Goal: Navigation & Orientation: Find specific page/section

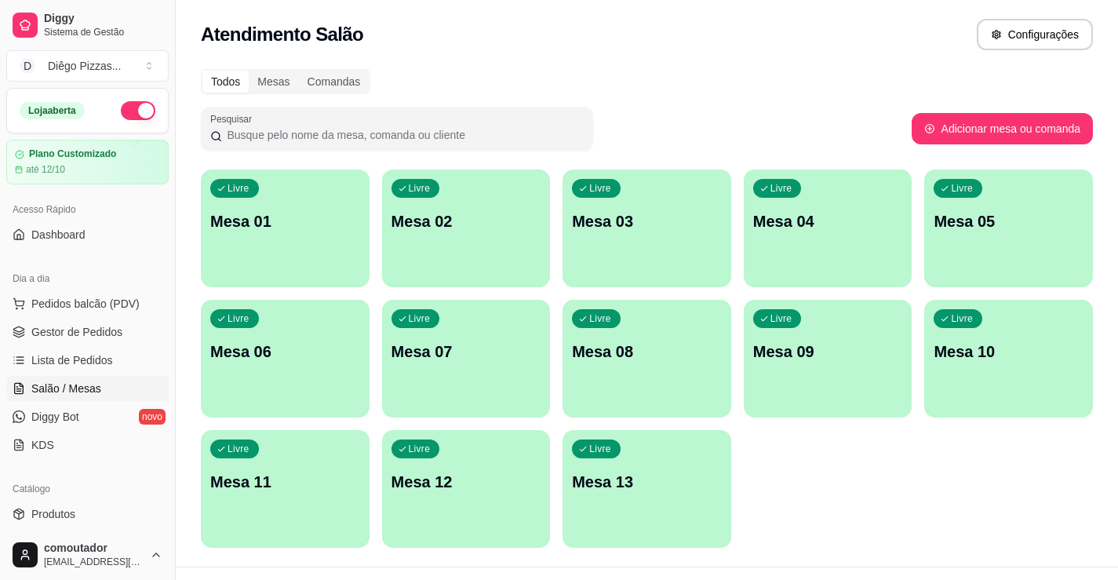
scroll to position [157, 0]
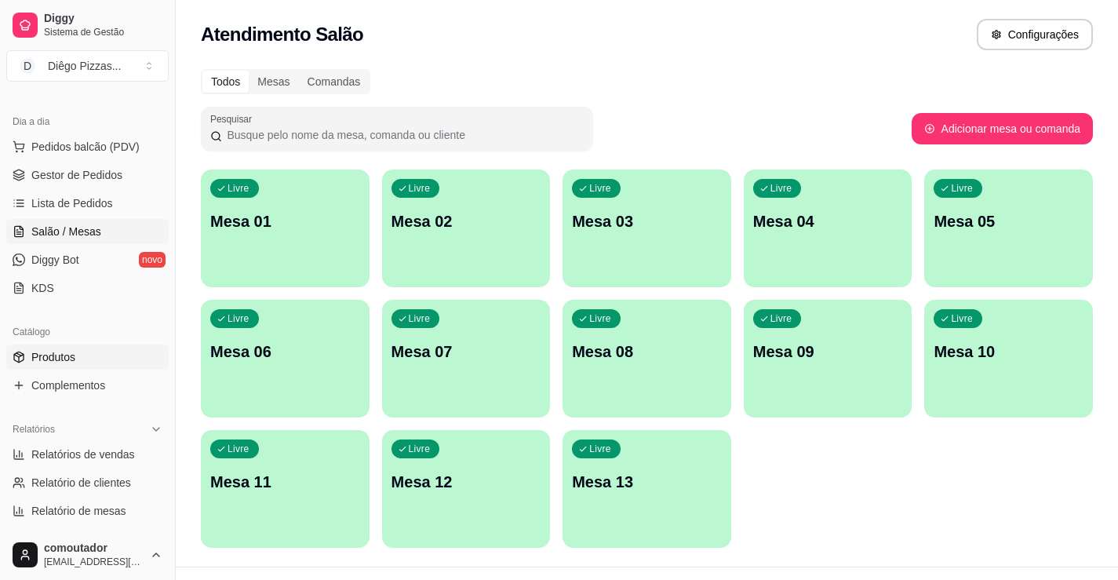
click at [56, 358] on span "Produtos" at bounding box center [53, 357] width 44 height 16
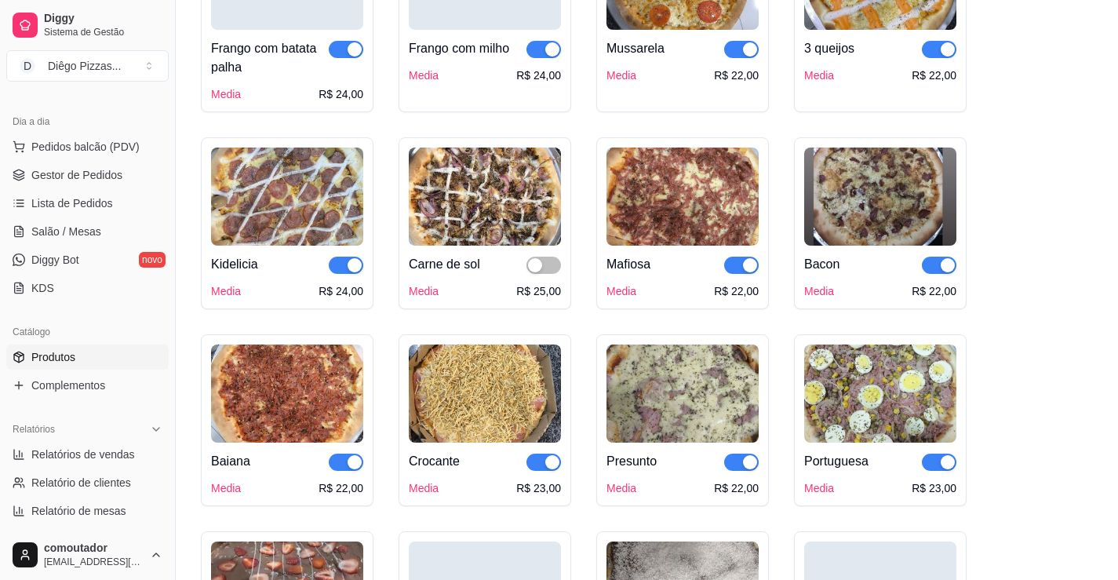
scroll to position [784, 0]
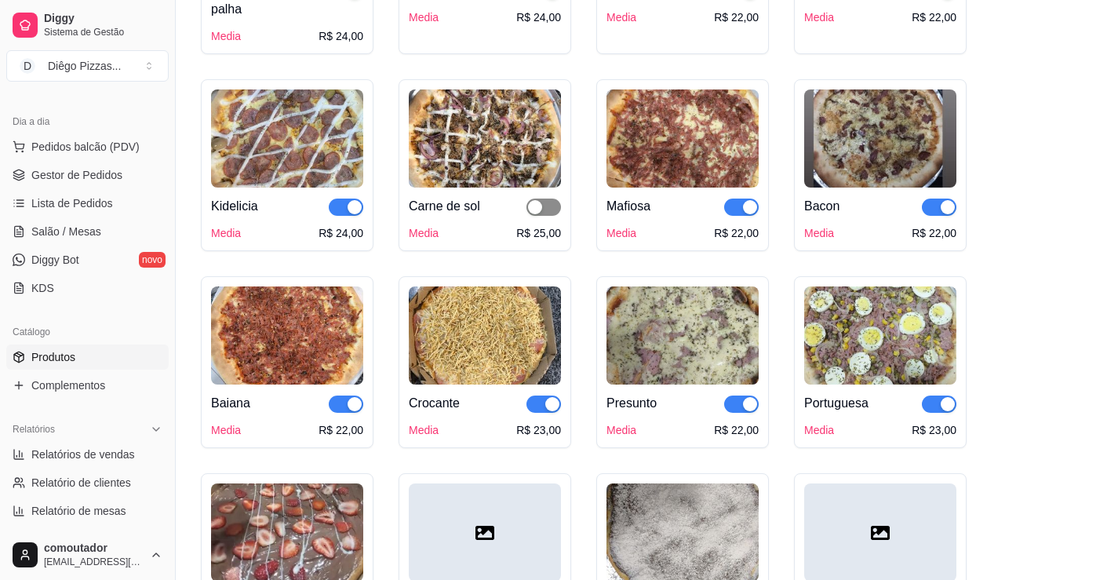
click at [555, 209] on span "button" at bounding box center [543, 206] width 35 height 17
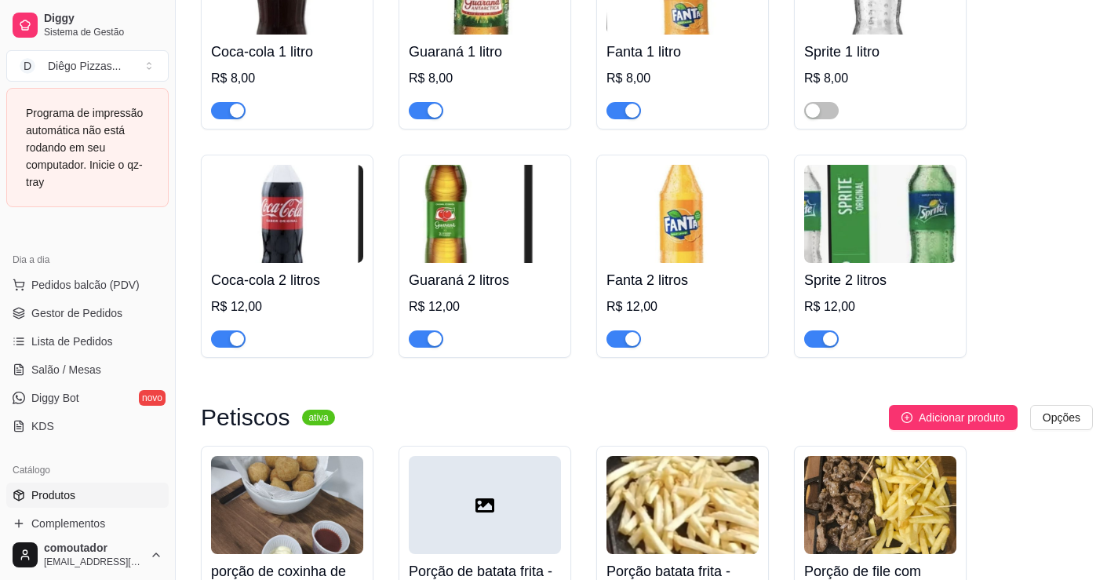
scroll to position [6353, 0]
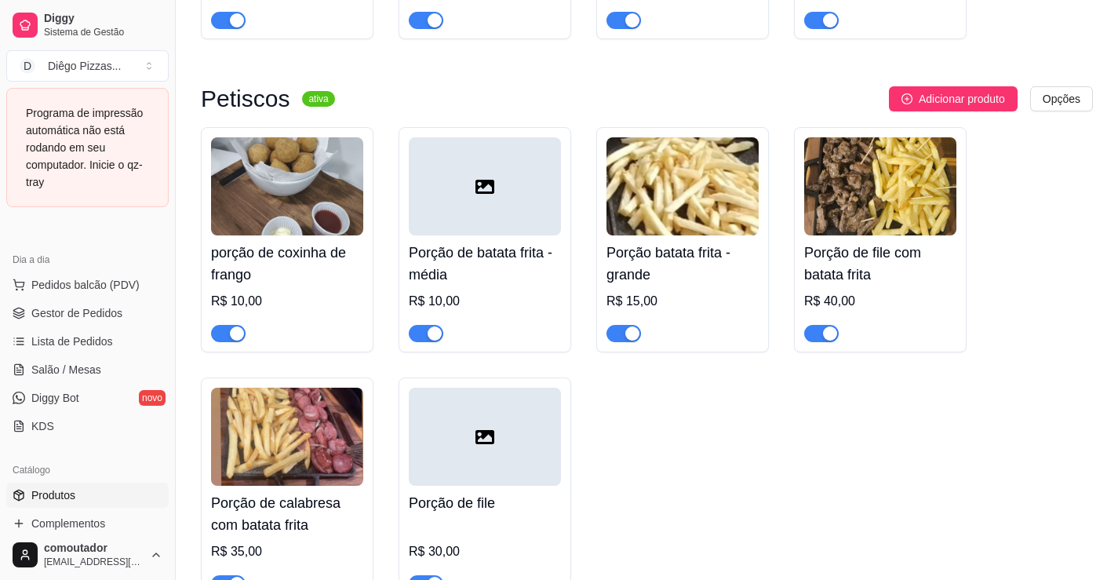
scroll to position [6823, 0]
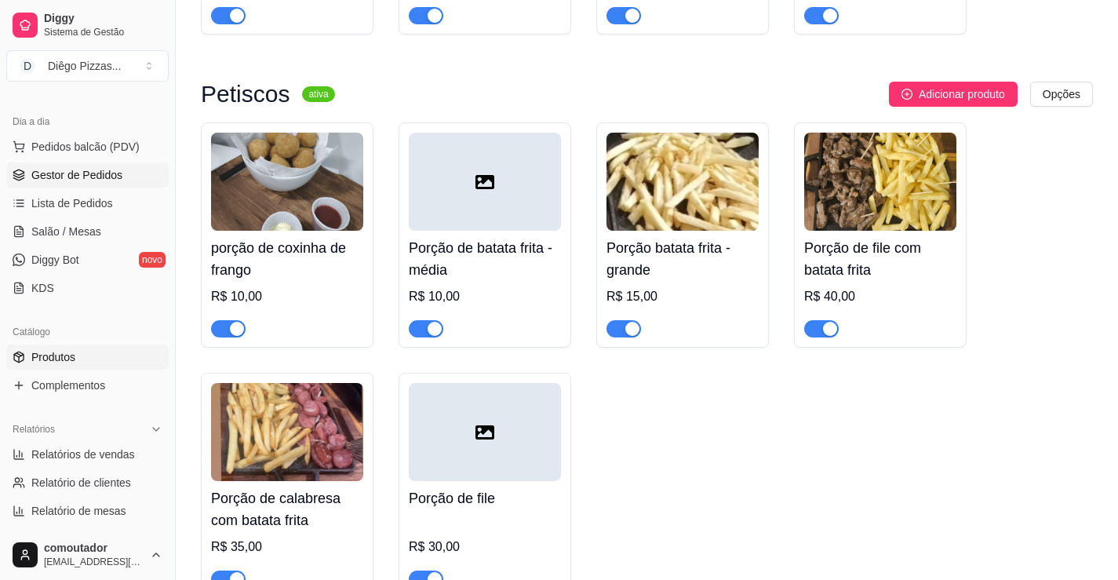
click at [80, 167] on span "Gestor de Pedidos" at bounding box center [76, 175] width 91 height 16
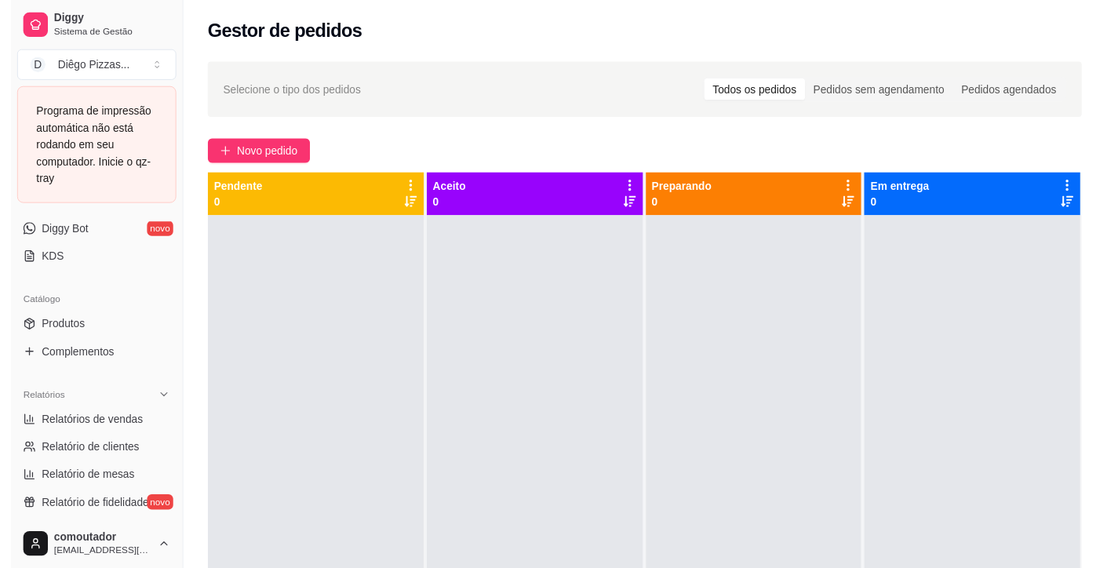
scroll to position [471, 0]
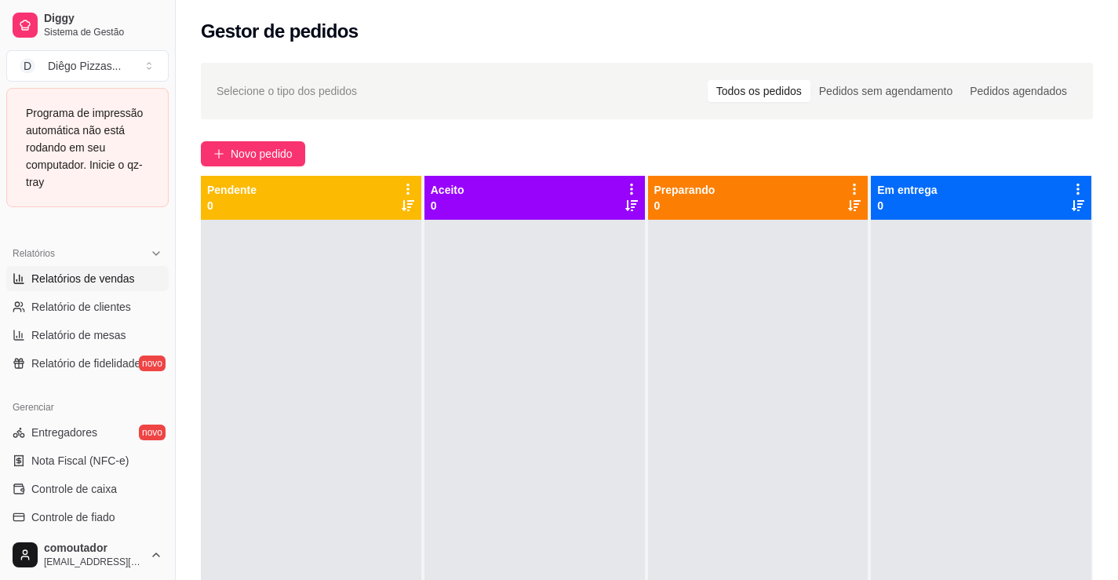
click at [64, 275] on span "Relatórios de vendas" at bounding box center [83, 279] width 104 height 16
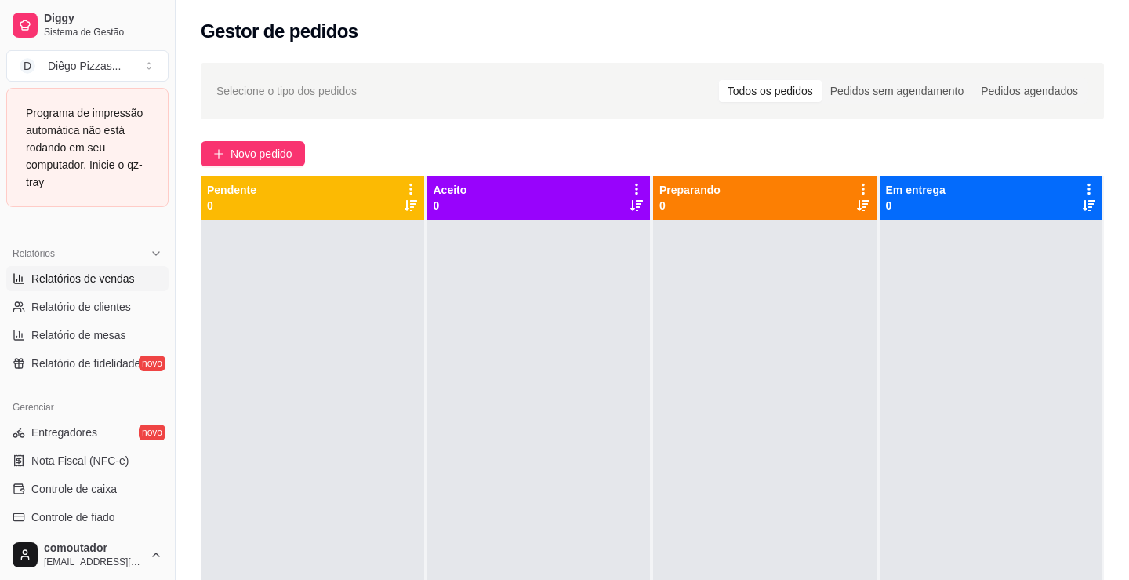
select select "ALL"
select select "0"
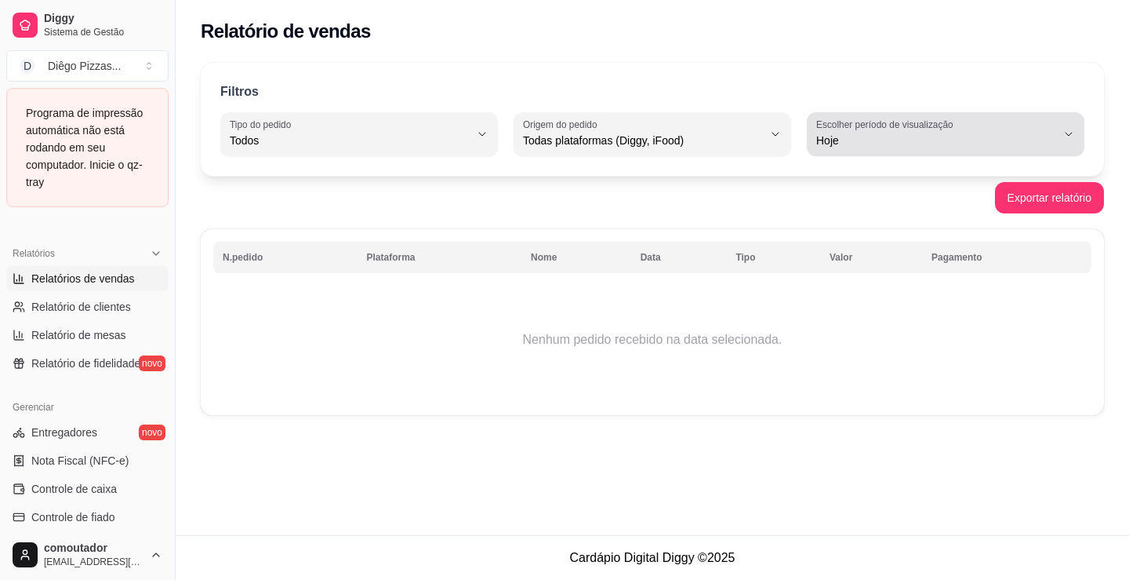
click at [903, 129] on label "Escolher período de visualização" at bounding box center [887, 124] width 142 height 13
click at [849, 206] on span "Ontem" at bounding box center [937, 203] width 227 height 15
type input "1"
select select "1"
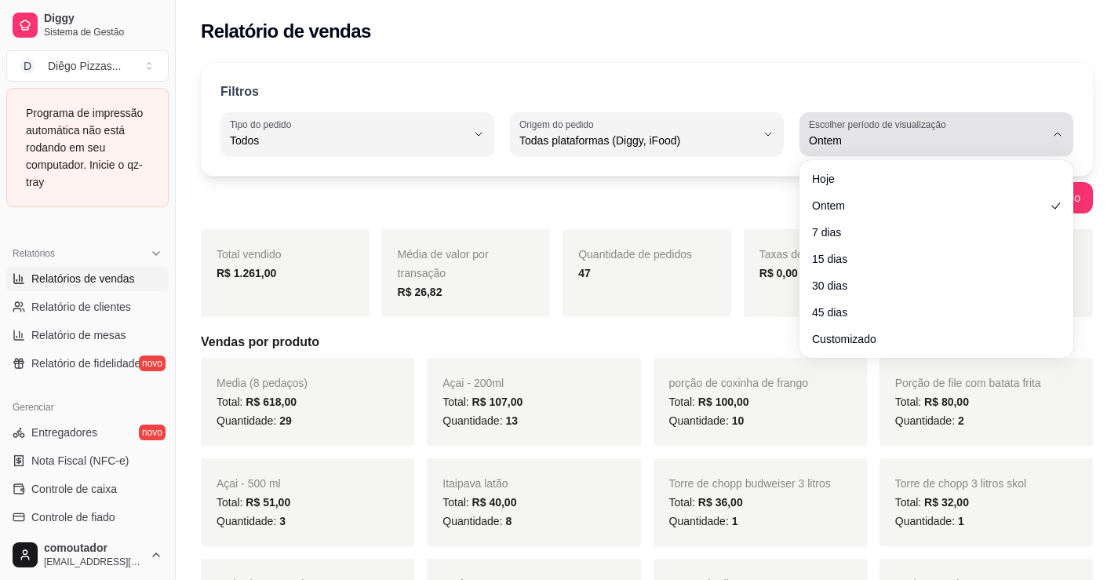
click at [837, 146] on span "Ontem" at bounding box center [927, 141] width 236 height 16
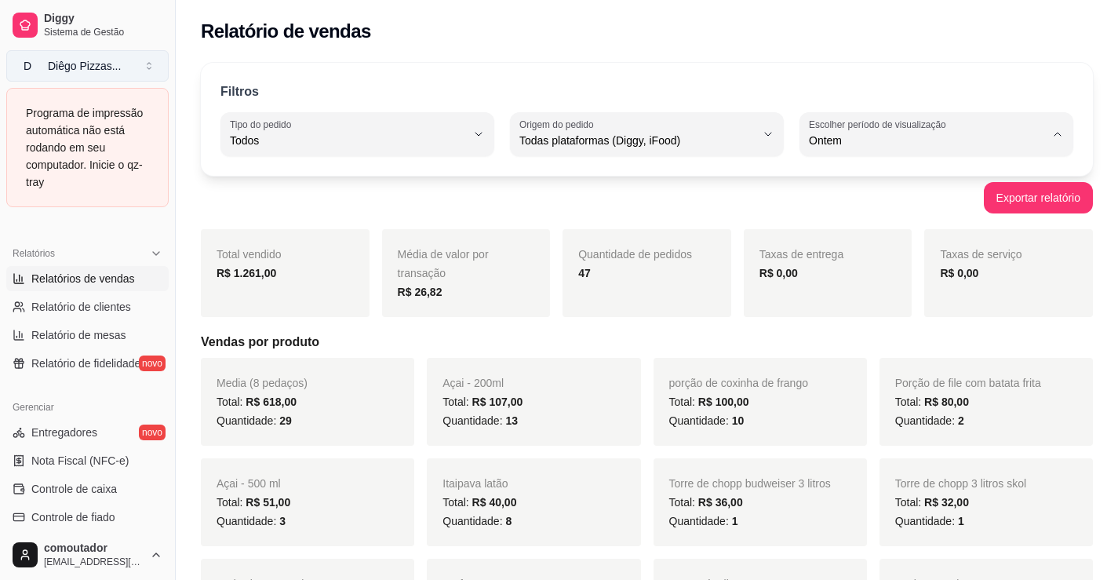
click at [96, 69] on div "Diêgo Pizzas ..." at bounding box center [84, 66] width 73 height 16
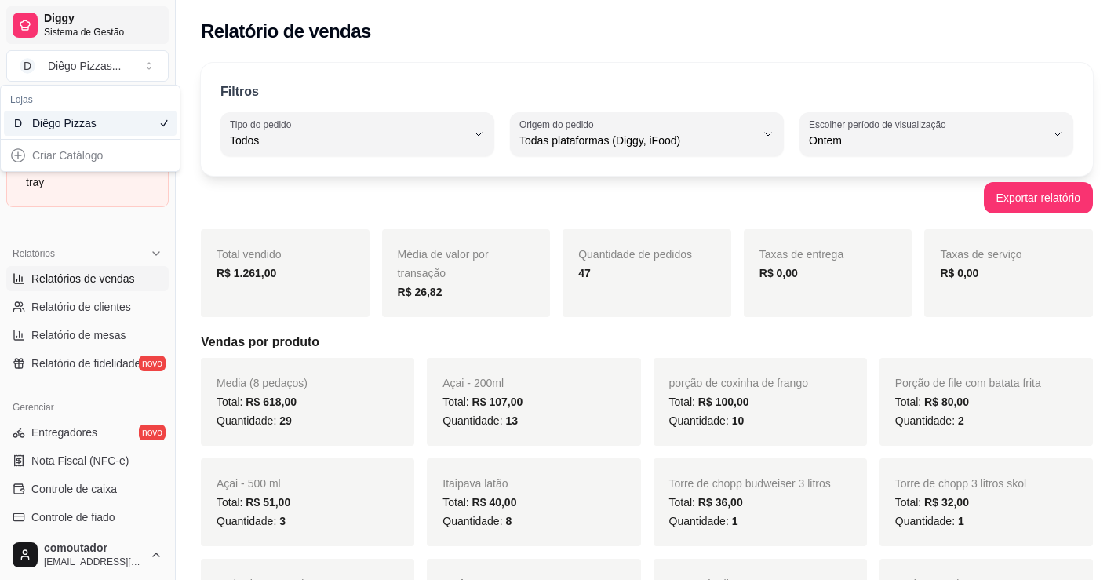
click at [89, 26] on span "Sistema de Gestão" at bounding box center [103, 32] width 118 height 13
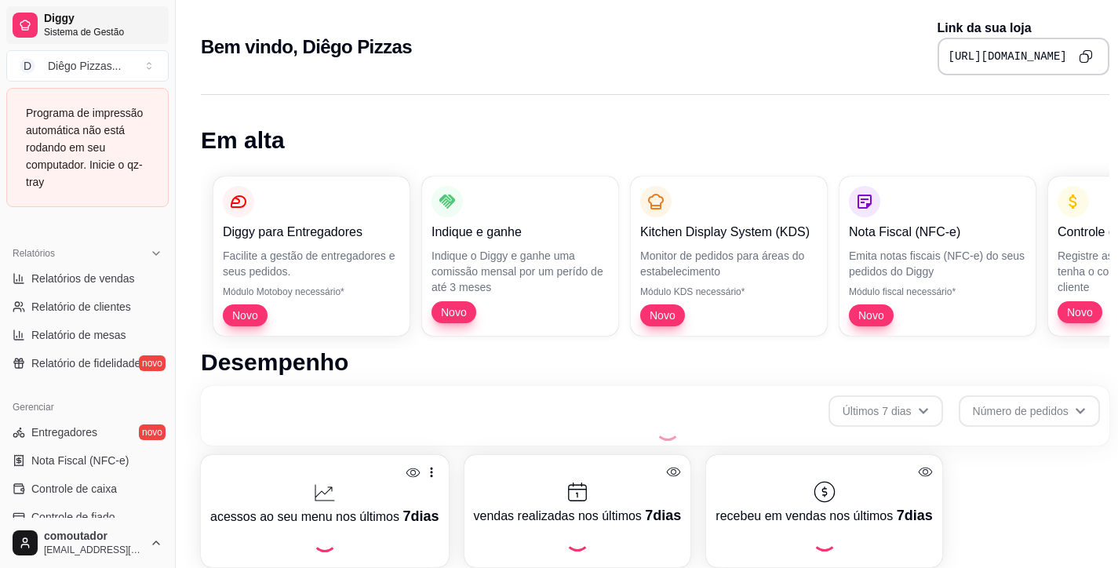
click at [89, 26] on span "Sistema de Gestão" at bounding box center [103, 32] width 118 height 13
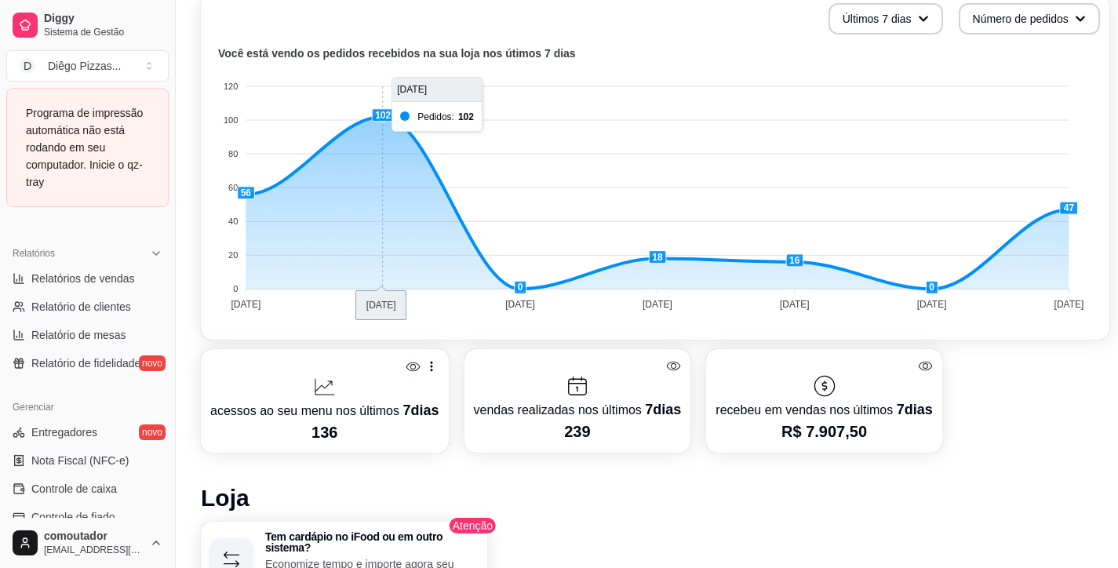
scroll to position [314, 0]
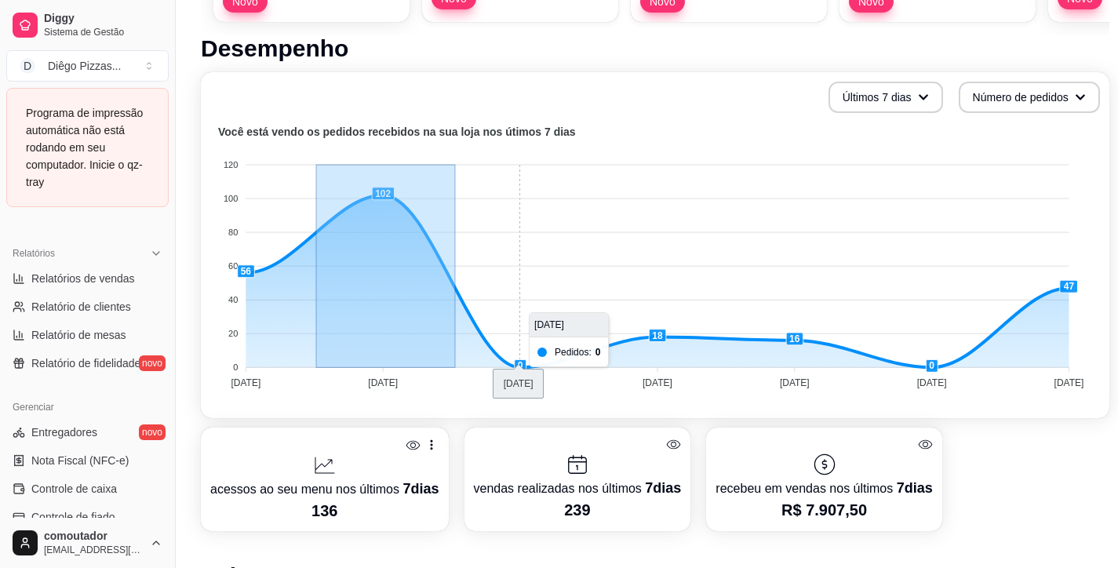
drag, startPoint x: 346, startPoint y: 267, endPoint x: 453, endPoint y: 270, distance: 107.5
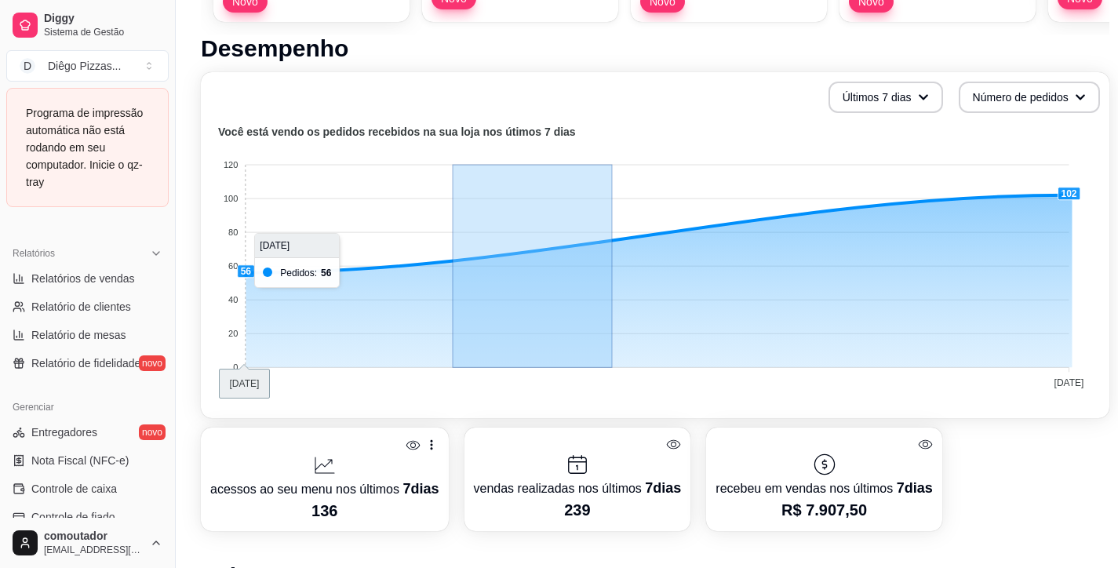
drag, startPoint x: 613, startPoint y: 271, endPoint x: 381, endPoint y: 282, distance: 231.6
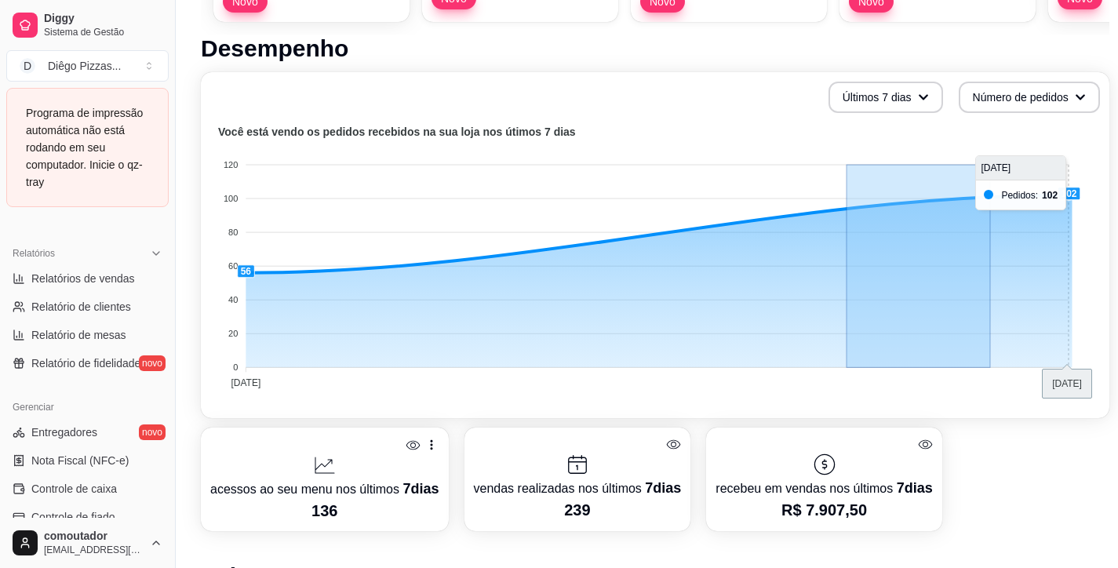
drag, startPoint x: 991, startPoint y: 272, endPoint x: 777, endPoint y: 274, distance: 213.3
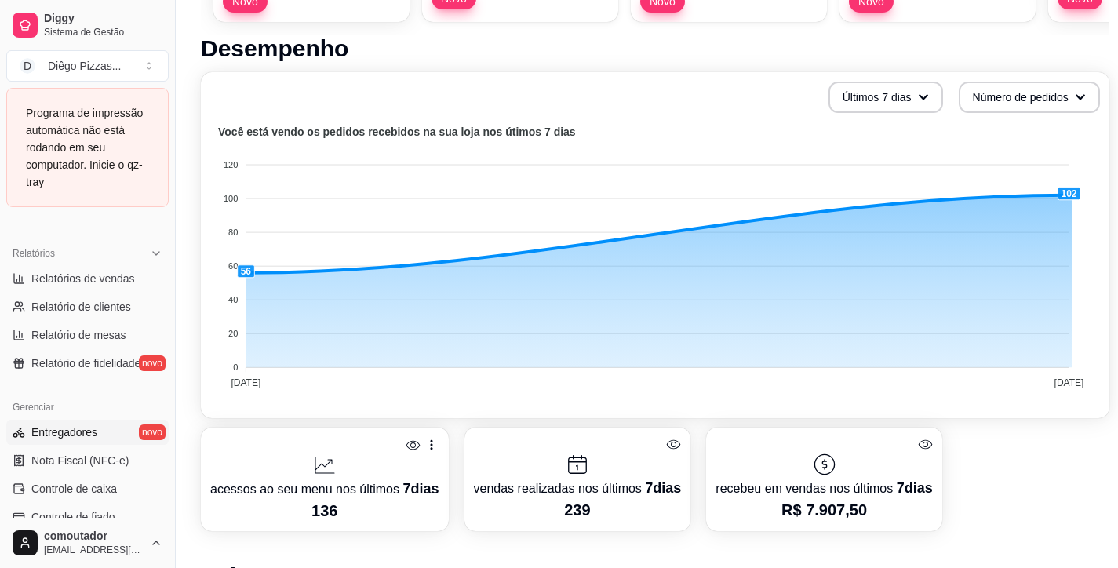
click at [82, 427] on span "Entregadores" at bounding box center [64, 432] width 66 height 16
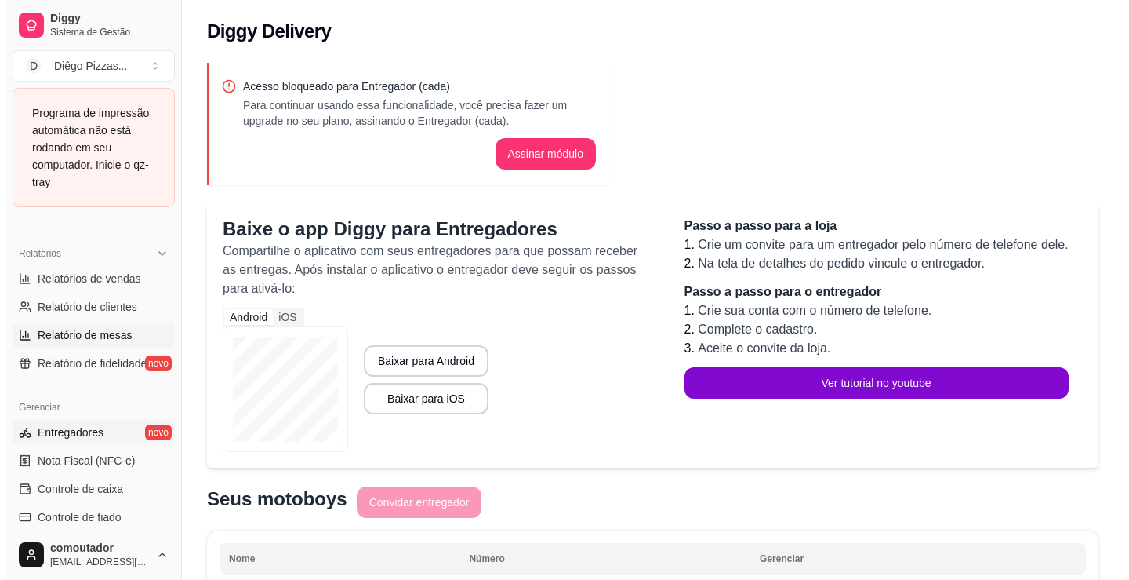
scroll to position [687, 0]
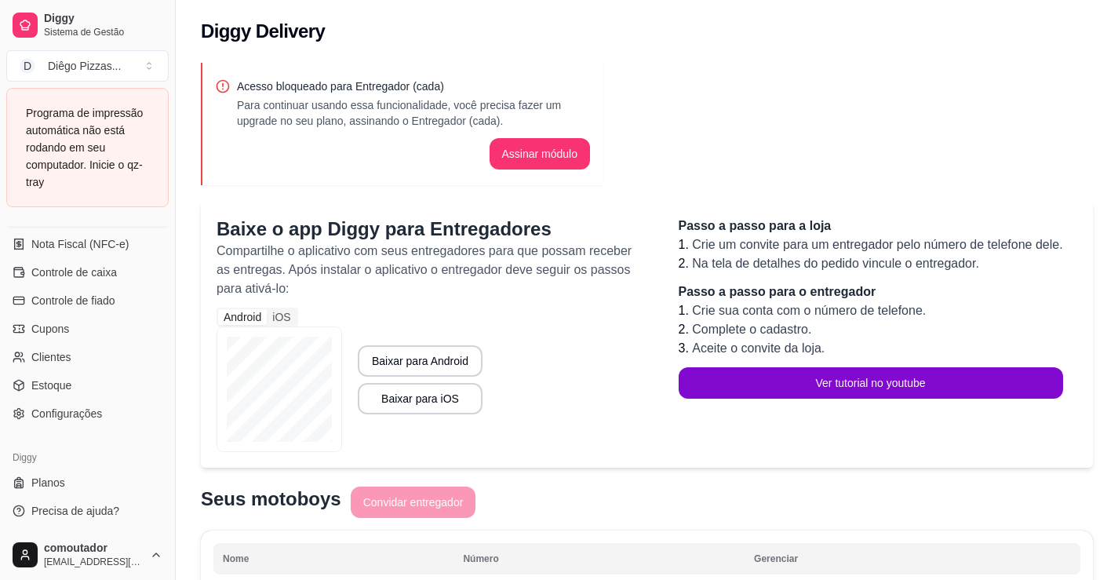
click at [83, 287] on ul "Entregadores novo Nota Fiscal (NFC-e) Controle de caixa Controle de fiado Cupon…" at bounding box center [87, 314] width 162 height 223
click at [83, 295] on span "Controle de fiado" at bounding box center [73, 301] width 84 height 16
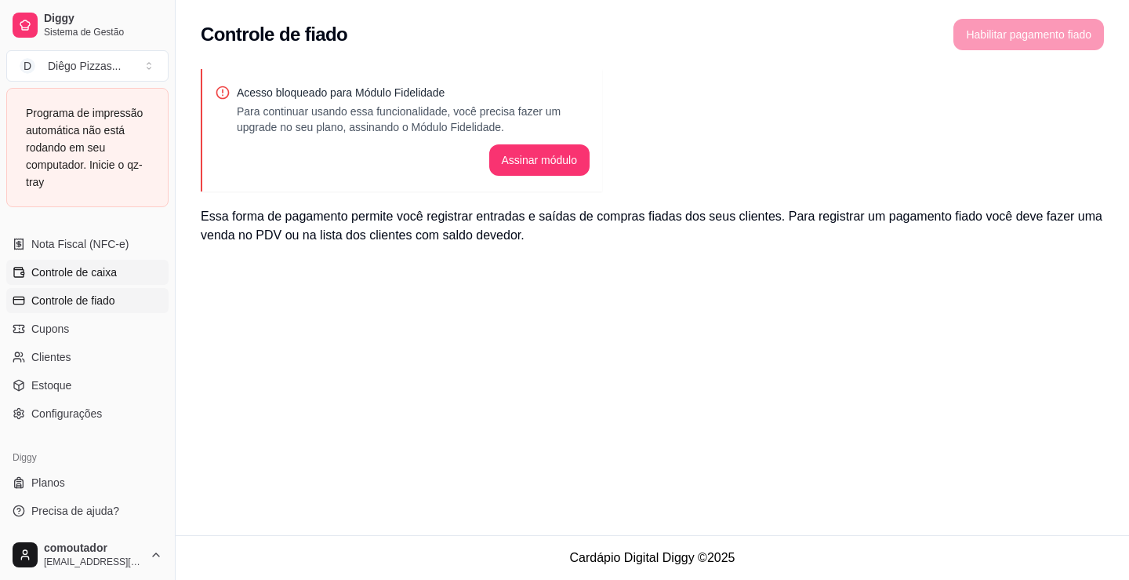
click at [87, 270] on span "Controle de caixa" at bounding box center [73, 272] width 85 height 16
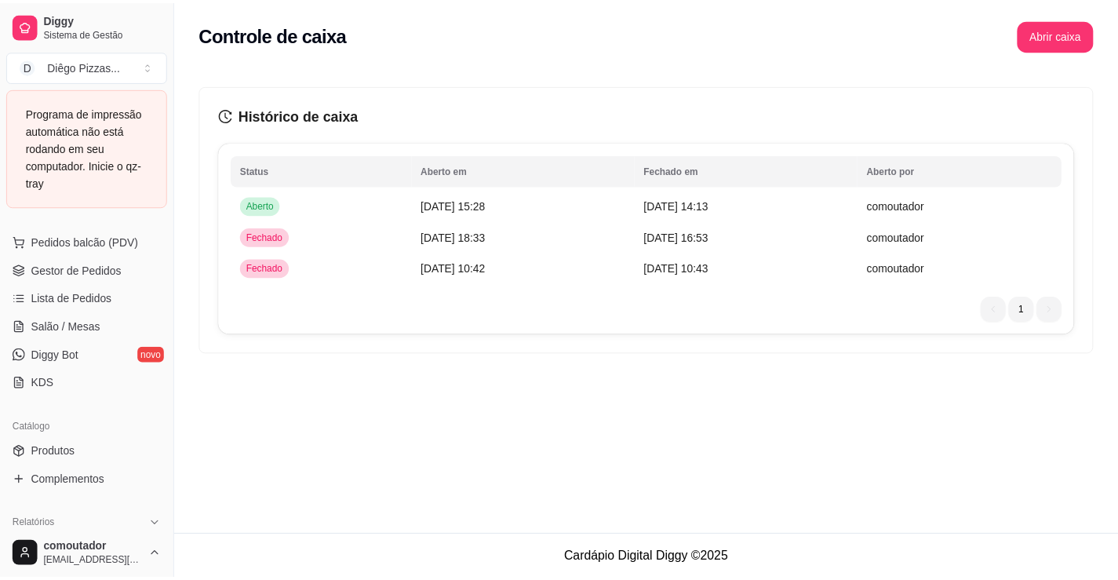
scroll to position [60, 0]
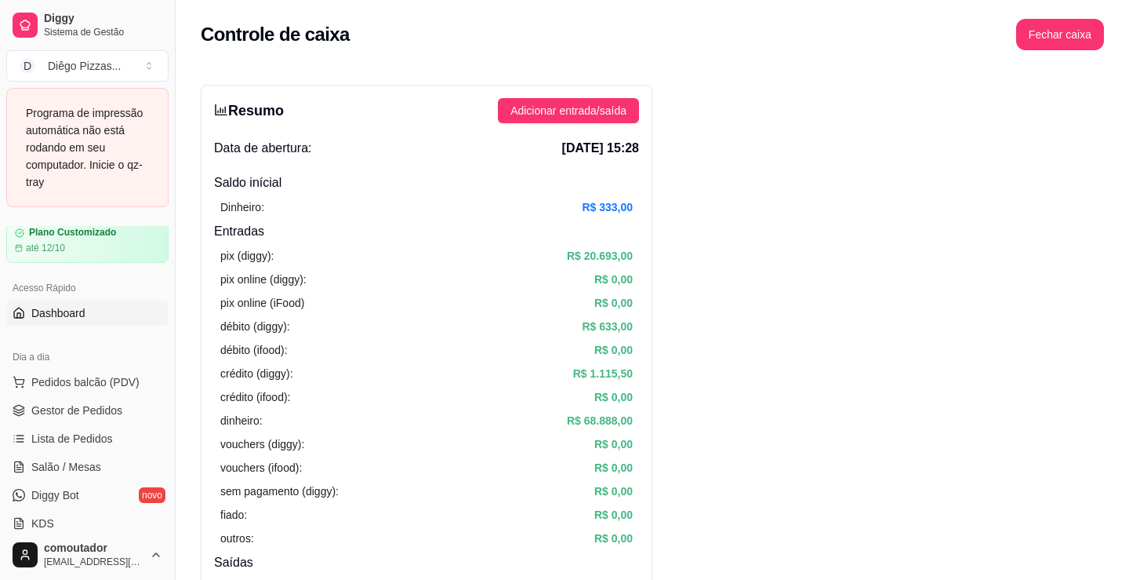
click at [61, 317] on div "Loja aberta Plano Customizado até 12/10 Acesso Rápido Dashboard Dia a dia Pedid…" at bounding box center [87, 378] width 175 height 304
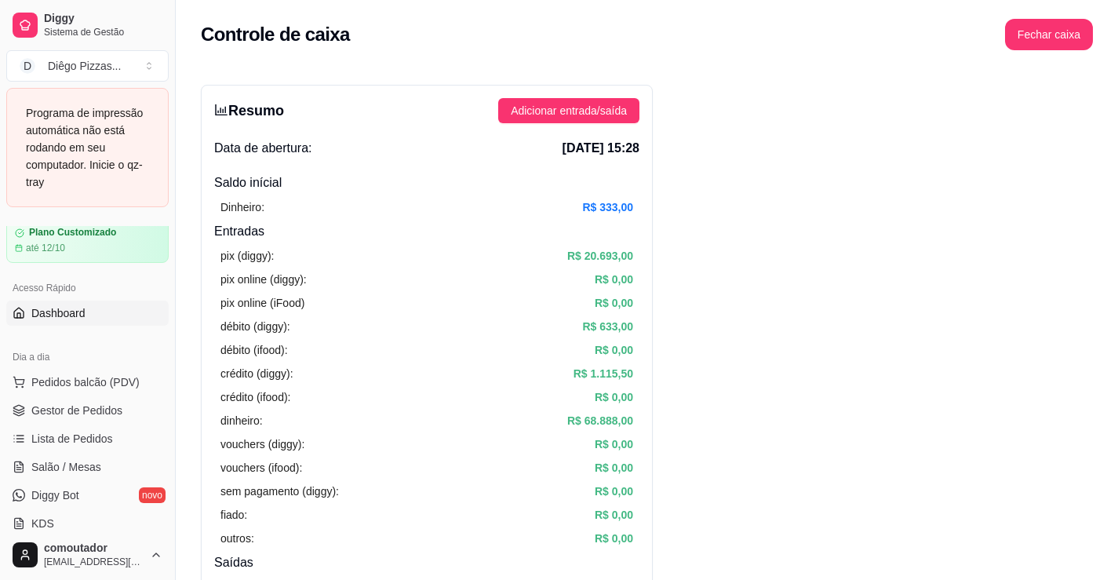
click at [66, 321] on span "Dashboard" at bounding box center [58, 313] width 54 height 16
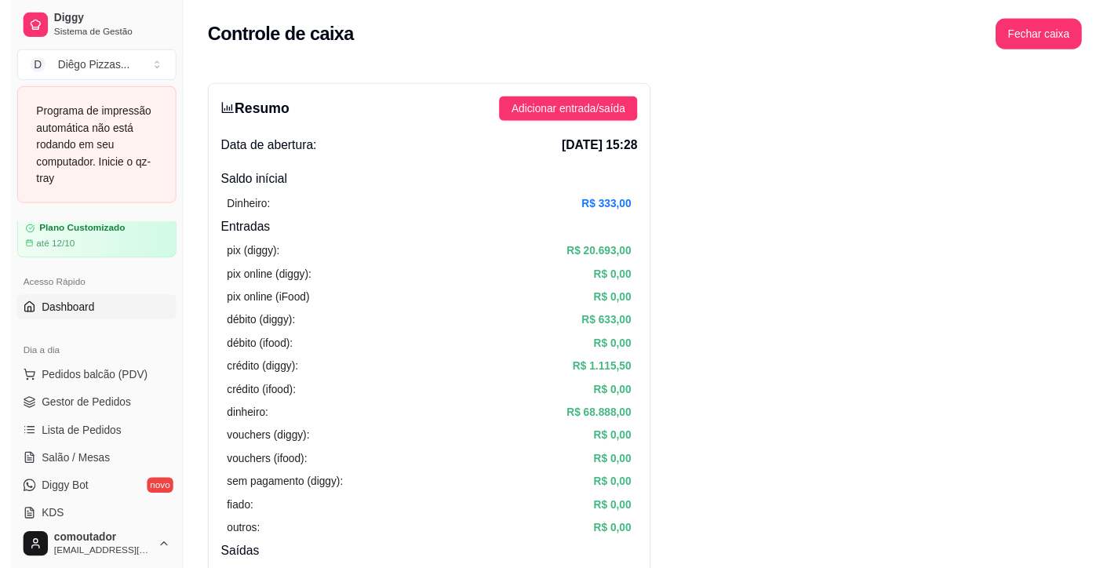
scroll to position [0, 0]
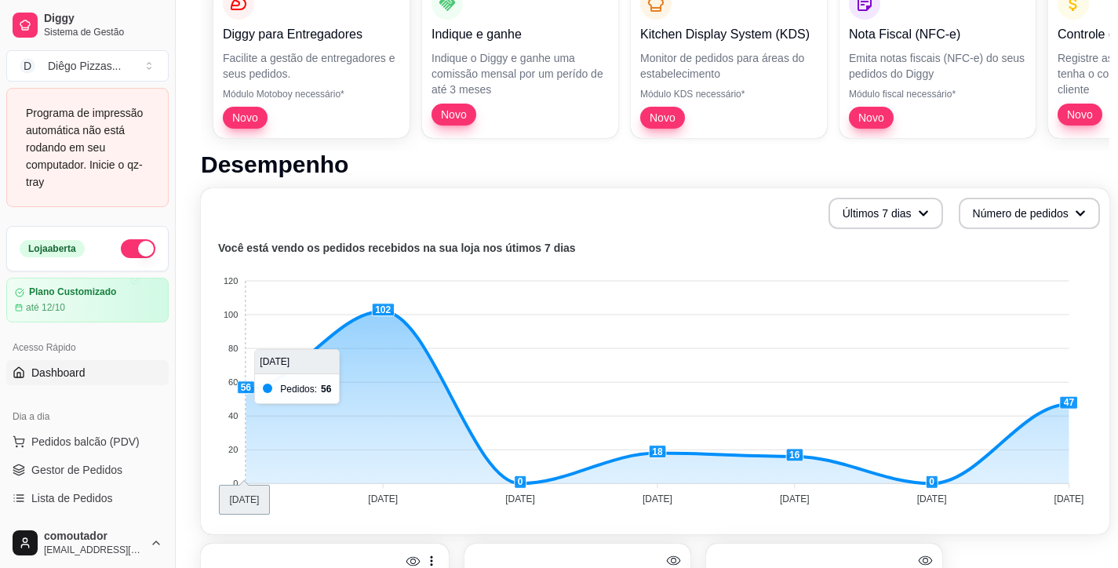
scroll to position [235, 0]
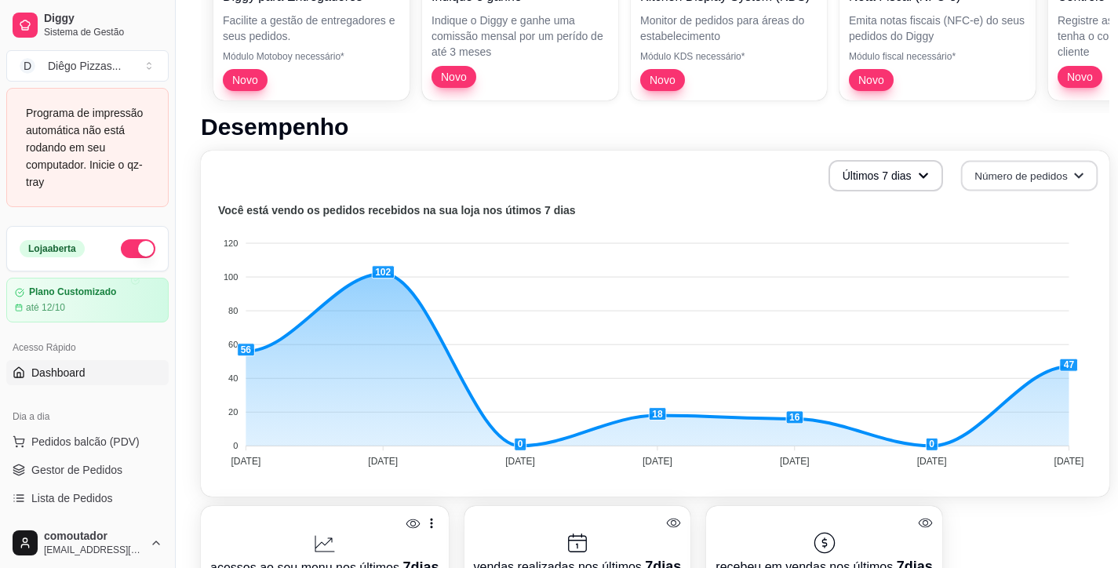
click at [1017, 176] on button "Número de pedidos" at bounding box center [1028, 176] width 137 height 31
click at [1012, 229] on li "Total em reais de pedidos" at bounding box center [1025, 240] width 144 height 25
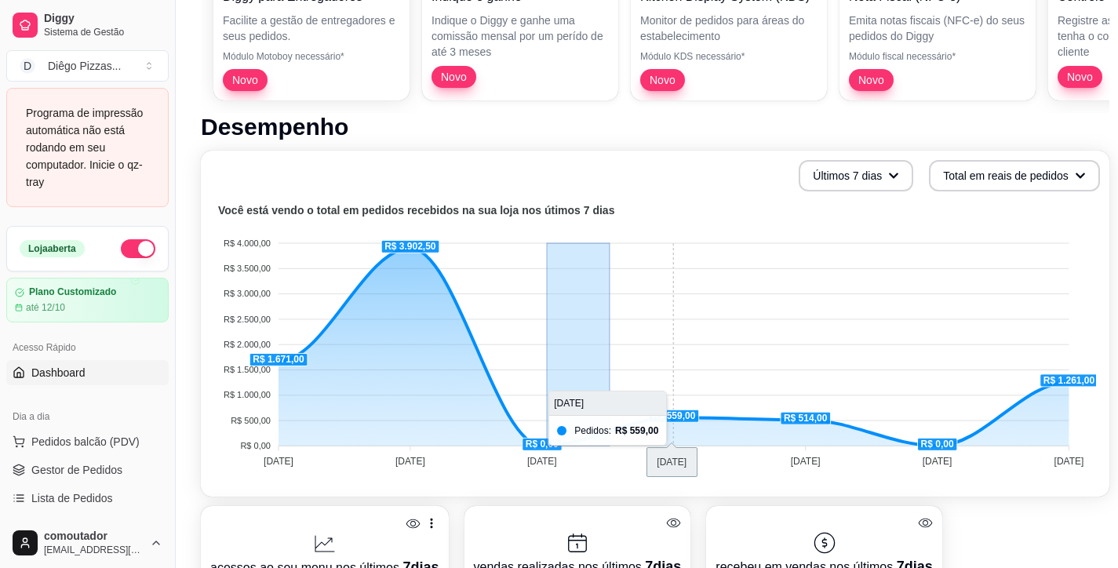
drag, startPoint x: 547, startPoint y: 351, endPoint x: 562, endPoint y: 362, distance: 18.4
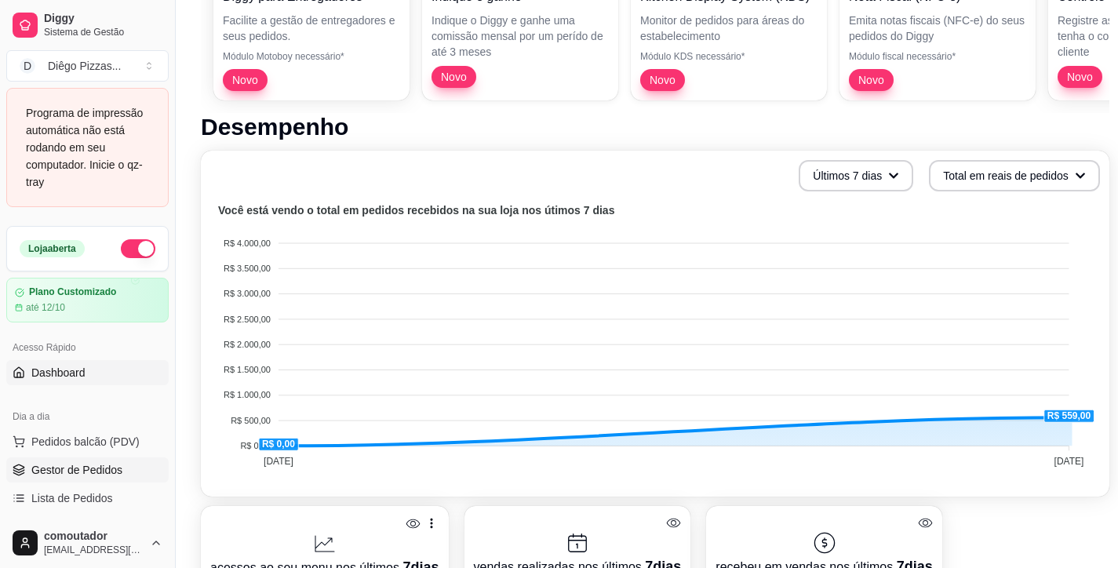
click at [86, 460] on link "Gestor de Pedidos" at bounding box center [87, 469] width 162 height 25
